Goal: Purchase product/service

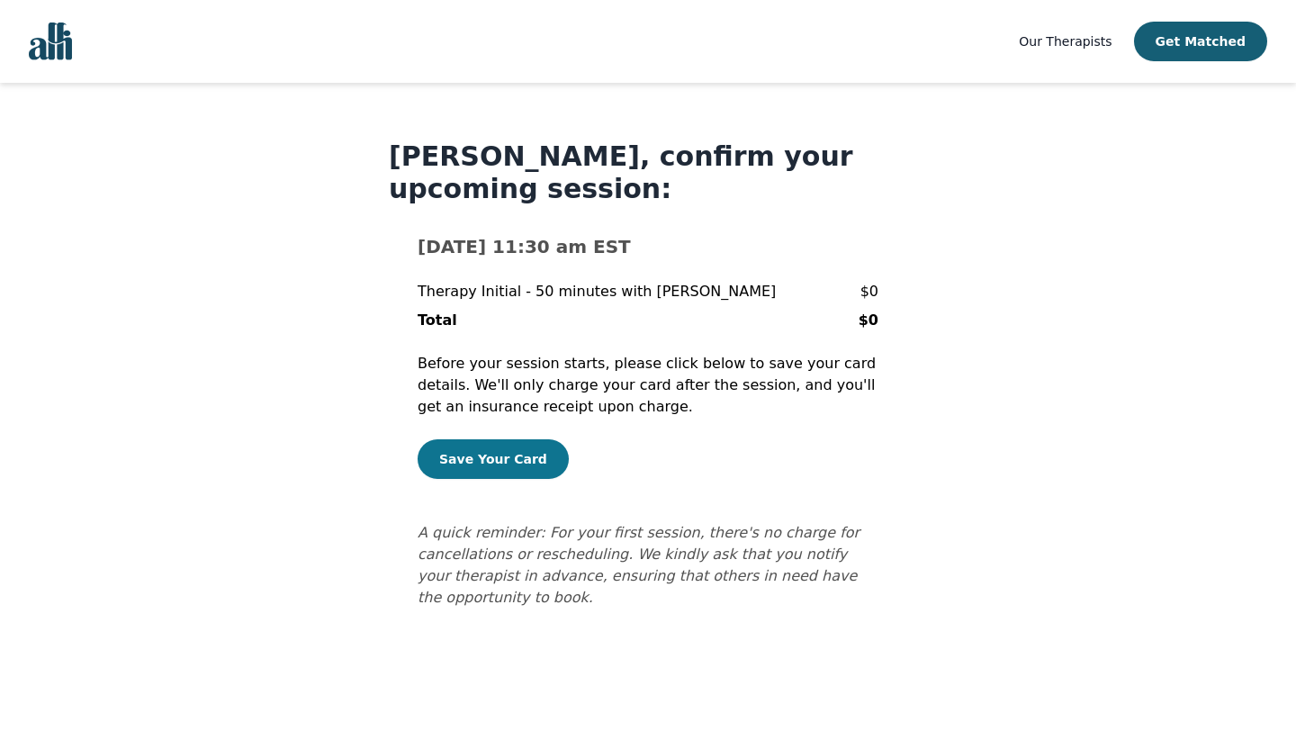
click at [515, 450] on button "Save Your Card" at bounding box center [492, 459] width 151 height 40
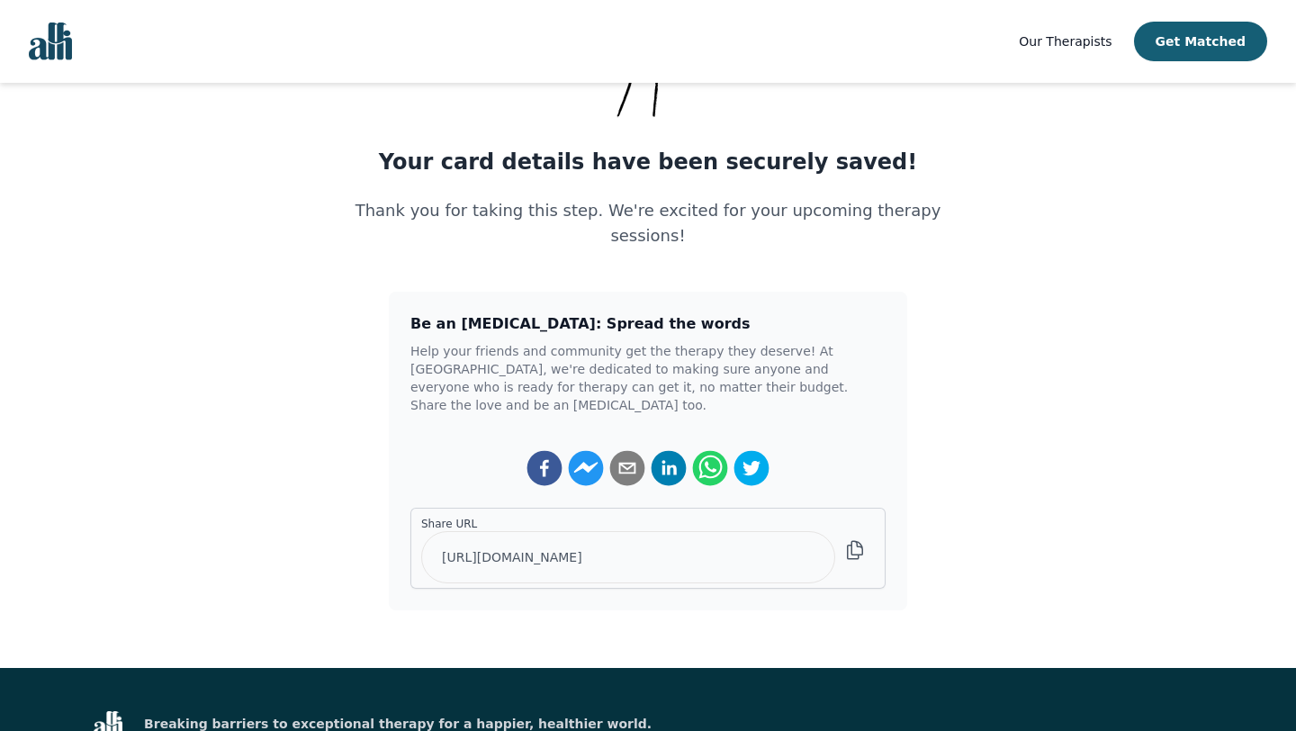
scroll to position [202, 0]
